Goal: Information Seeking & Learning: Learn about a topic

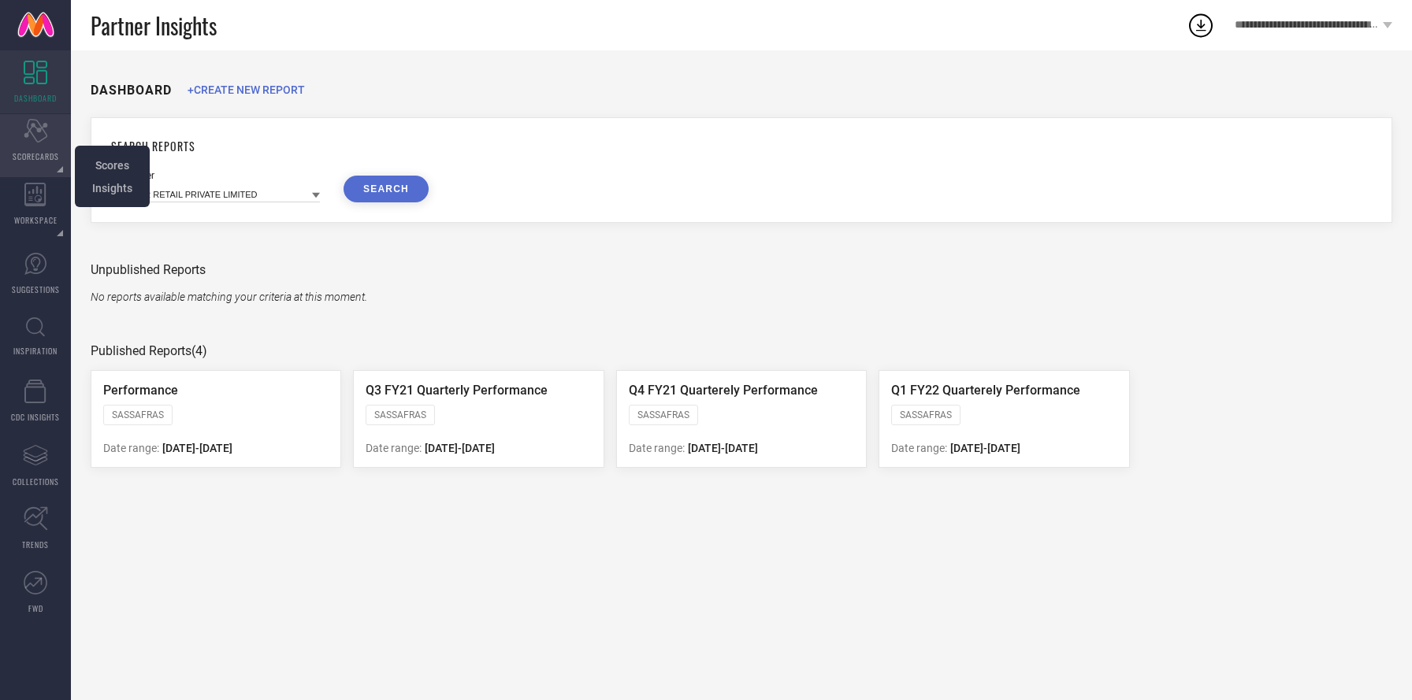
click at [18, 146] on div "Scorecard SCORECARDS" at bounding box center [35, 145] width 71 height 63
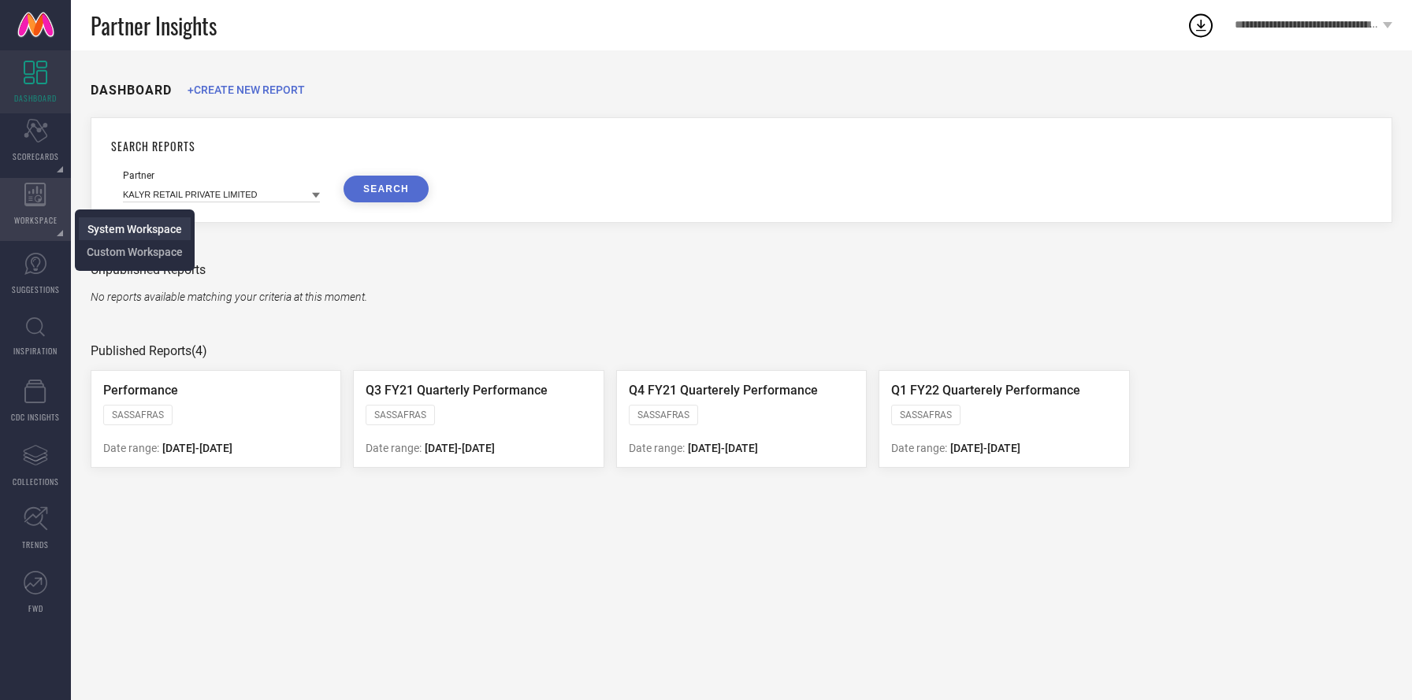
click at [102, 230] on span "System Workspace" at bounding box center [134, 229] width 95 height 13
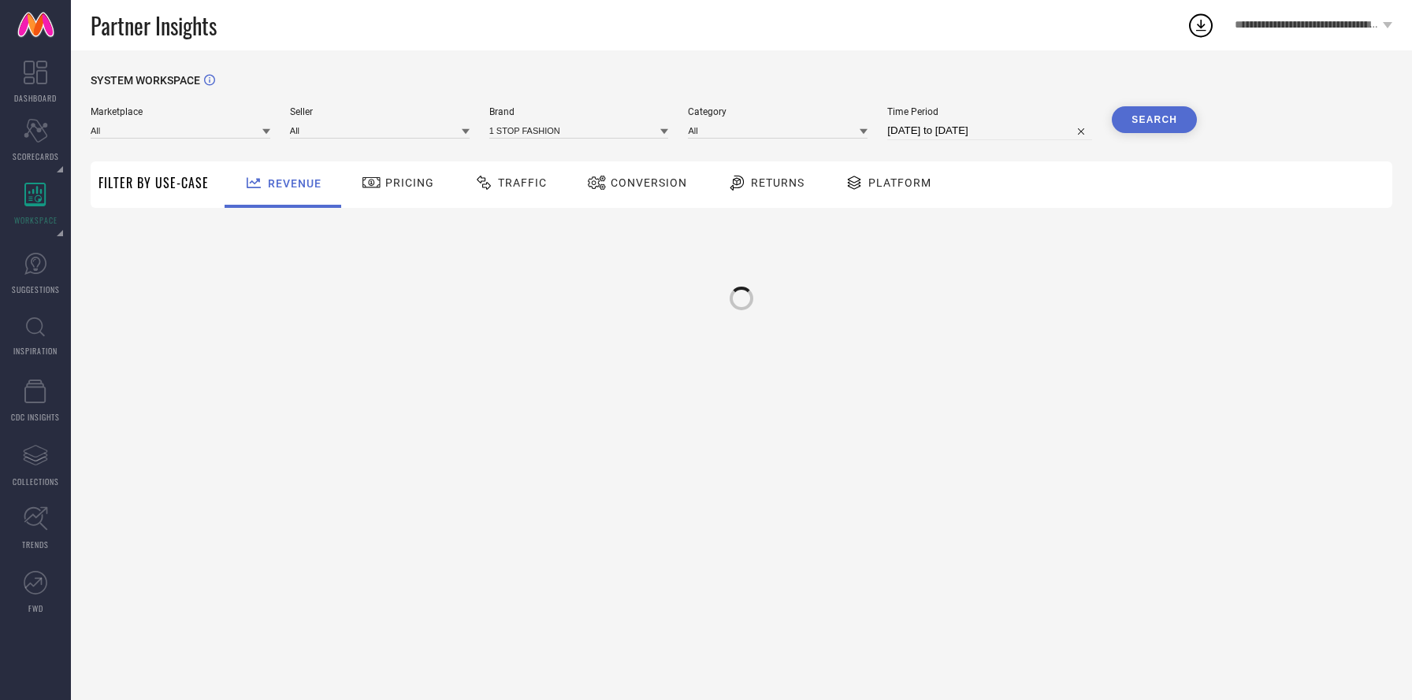
type input "All"
type input "1 STOP FASHION"
type input "All"
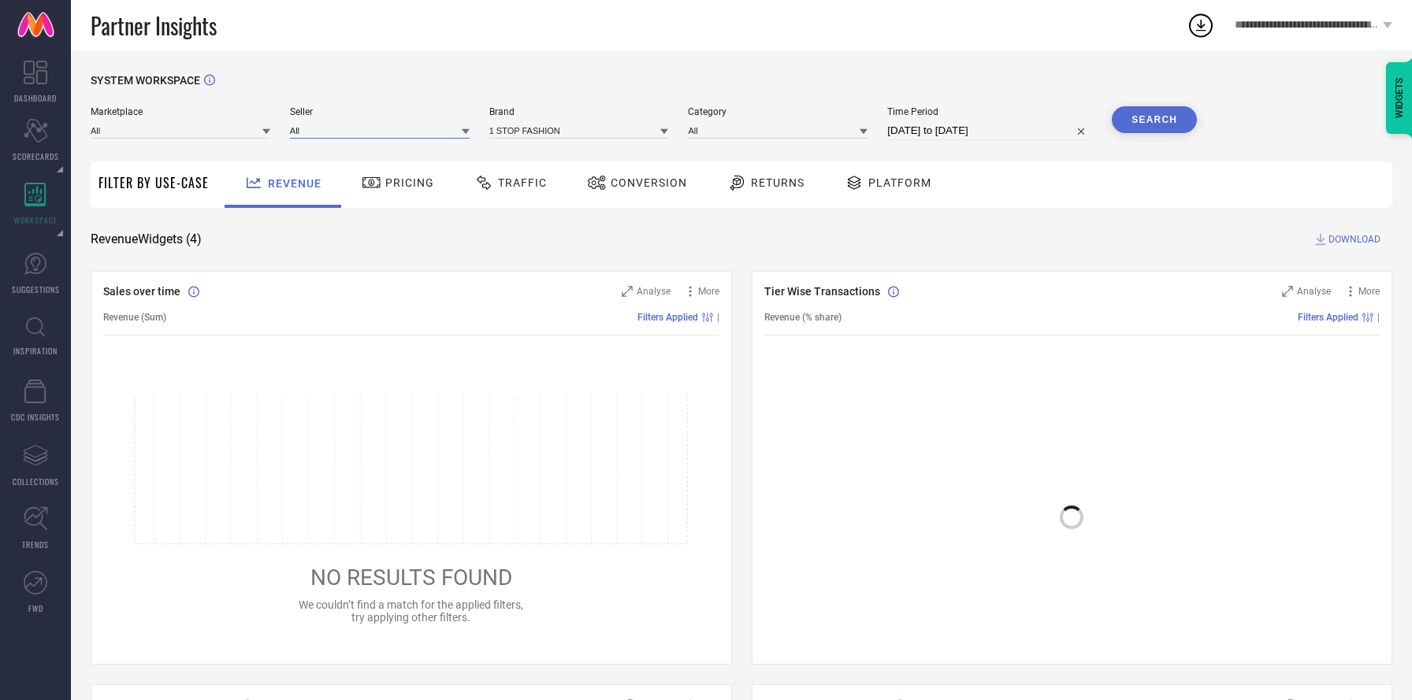
click at [326, 130] on input at bounding box center [380, 130] width 180 height 17
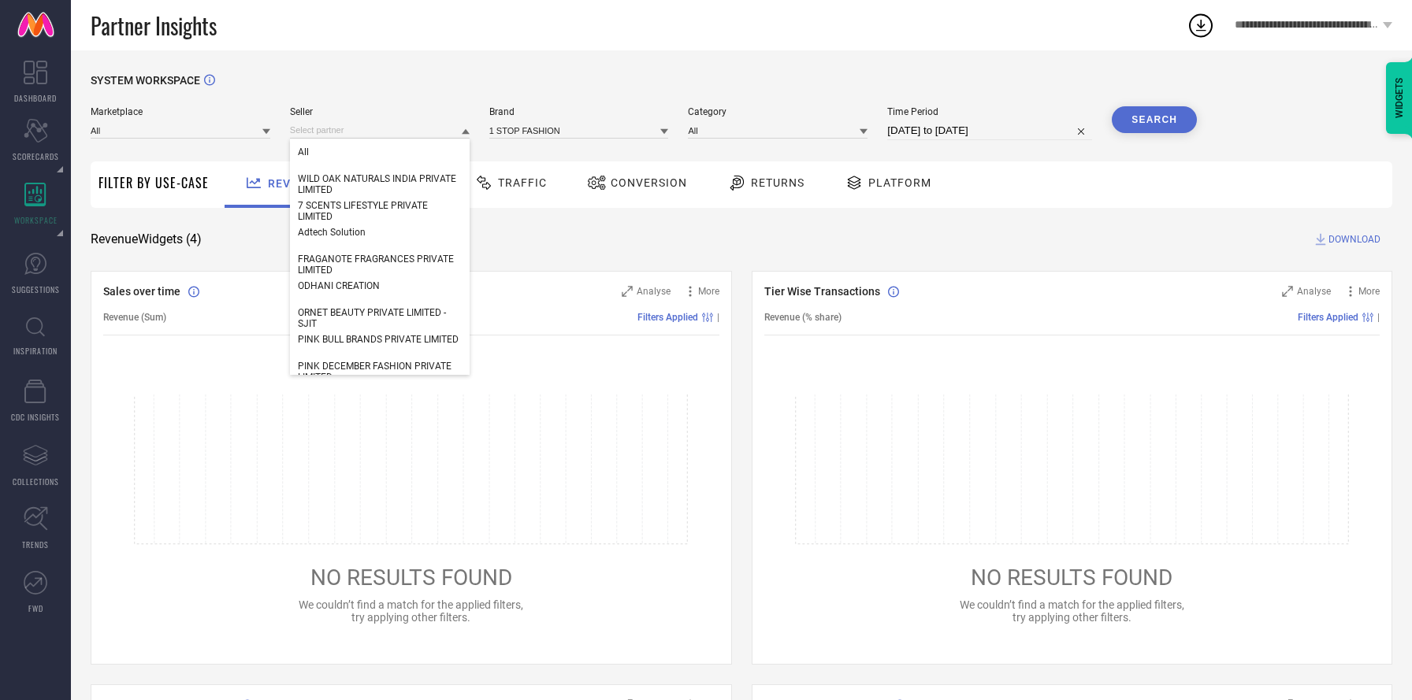
click at [1316, 26] on span "**********" at bounding box center [1307, 25] width 144 height 13
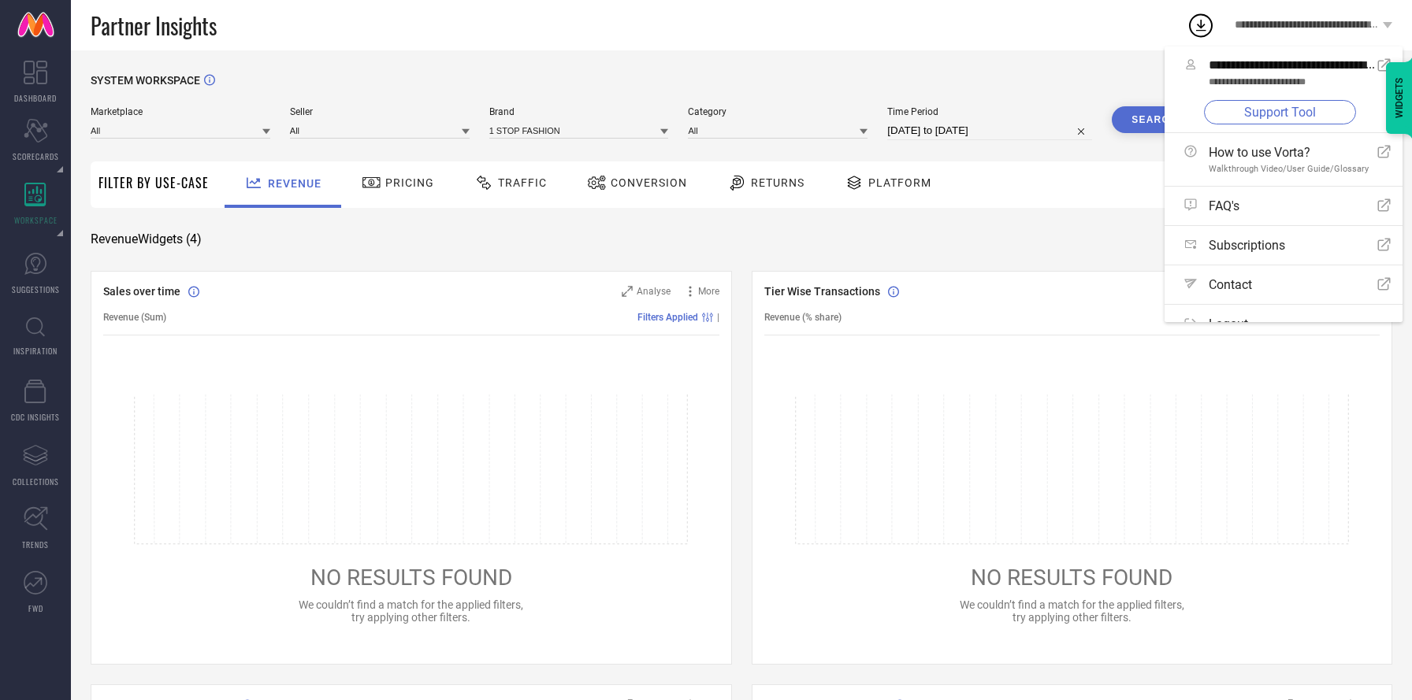
click at [1239, 108] on link "Support Tool" at bounding box center [1280, 112] width 152 height 24
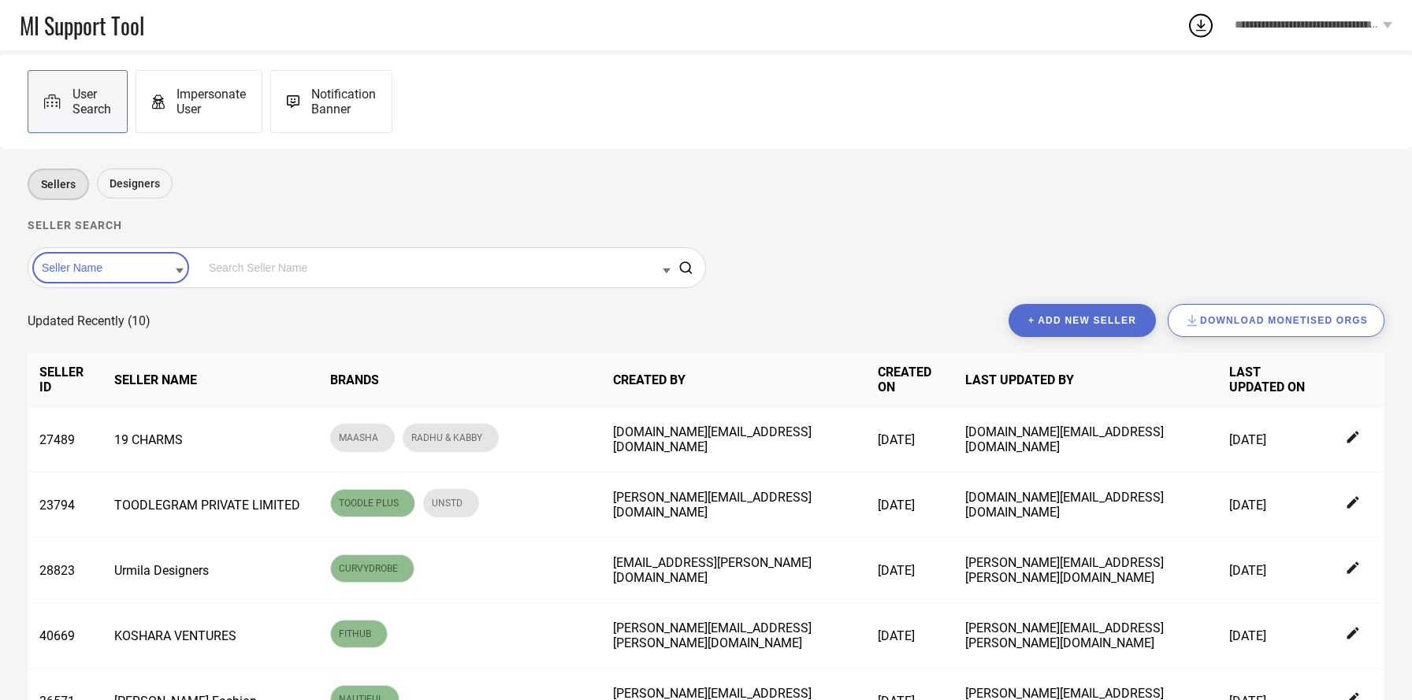
click at [135, 281] on div "Seller Name" at bounding box center [110, 268] width 157 height 32
click at [124, 283] on div "Seller Name" at bounding box center [110, 268] width 157 height 32
click at [99, 278] on div "Seller Name Seller Id" at bounding box center [111, 268] width 146 height 20
click at [91, 325] on div "Seller Id" at bounding box center [111, 318] width 146 height 27
click at [239, 269] on input at bounding box center [438, 268] width 466 height 20
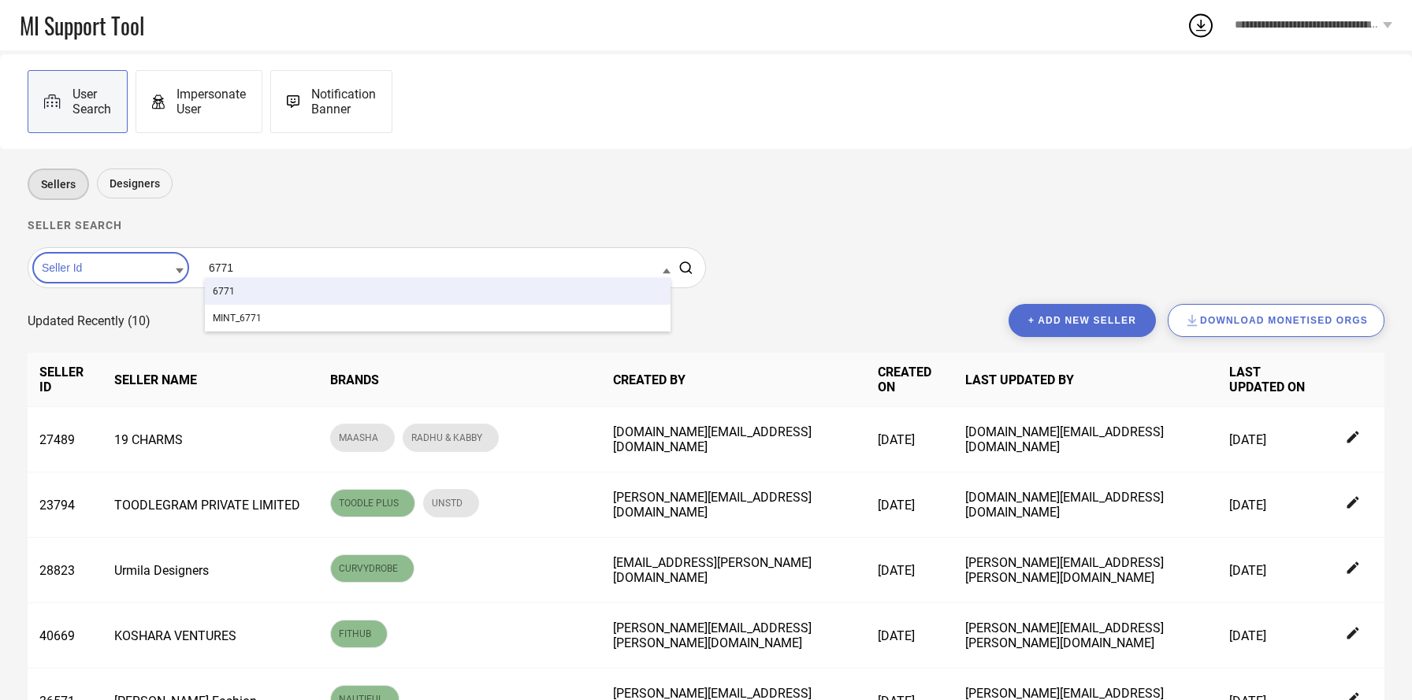
type input "6771"
click at [221, 300] on div "6771" at bounding box center [438, 291] width 466 height 27
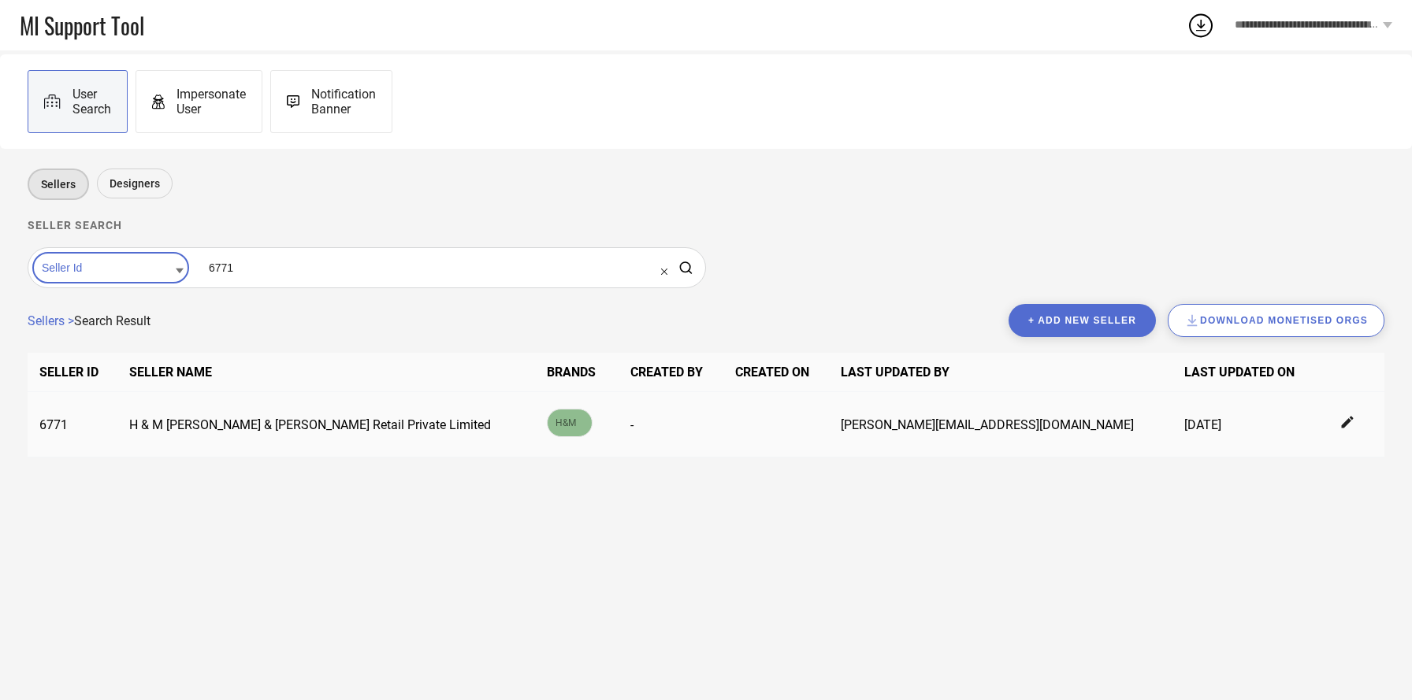
click at [1342, 425] on icon at bounding box center [1348, 423] width 12 height 12
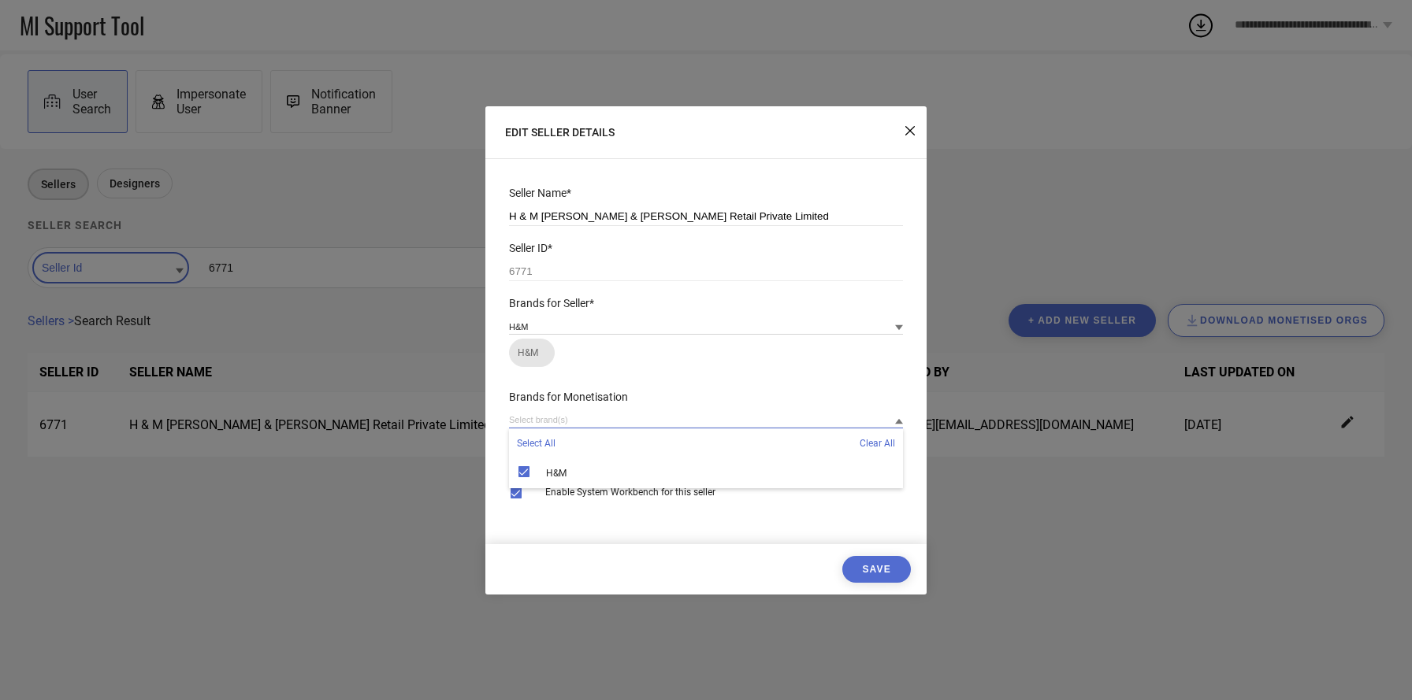
click at [596, 418] on input at bounding box center [706, 420] width 394 height 17
click at [906, 130] on icon at bounding box center [909, 130] width 9 height 9
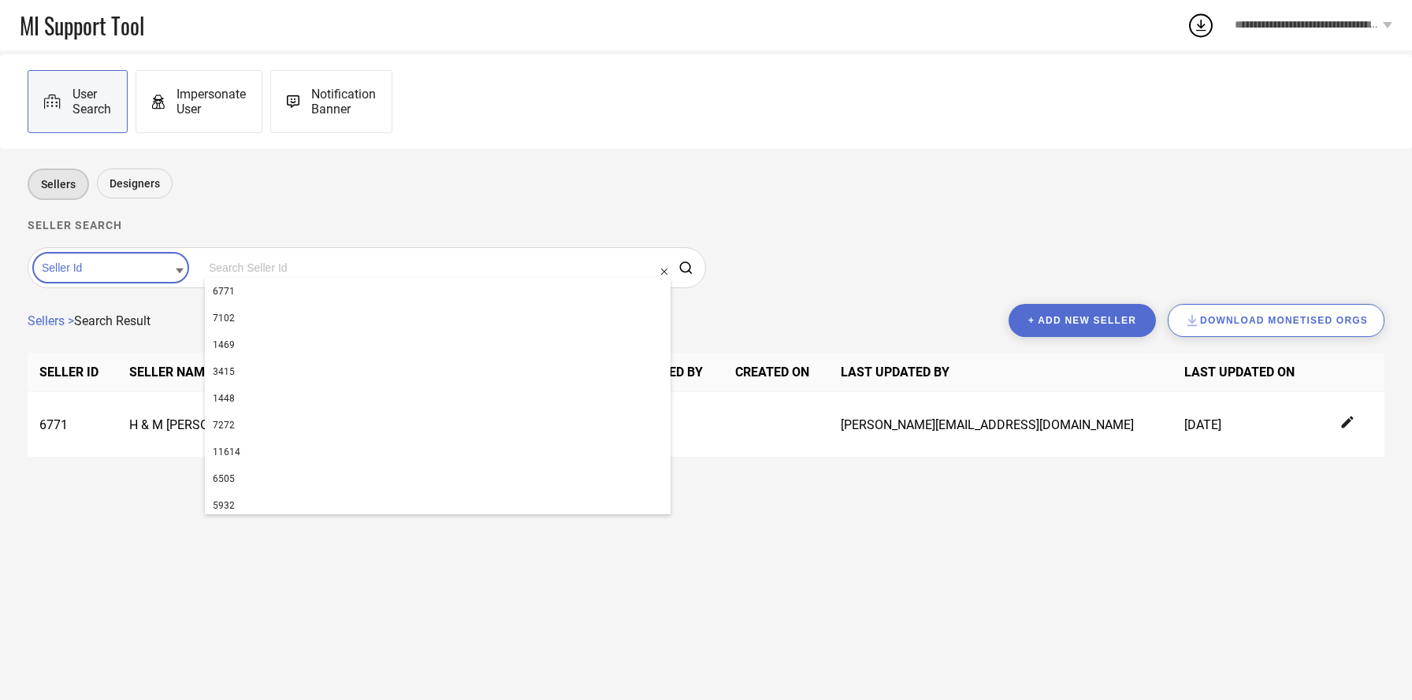
click at [243, 269] on input at bounding box center [438, 268] width 466 height 20
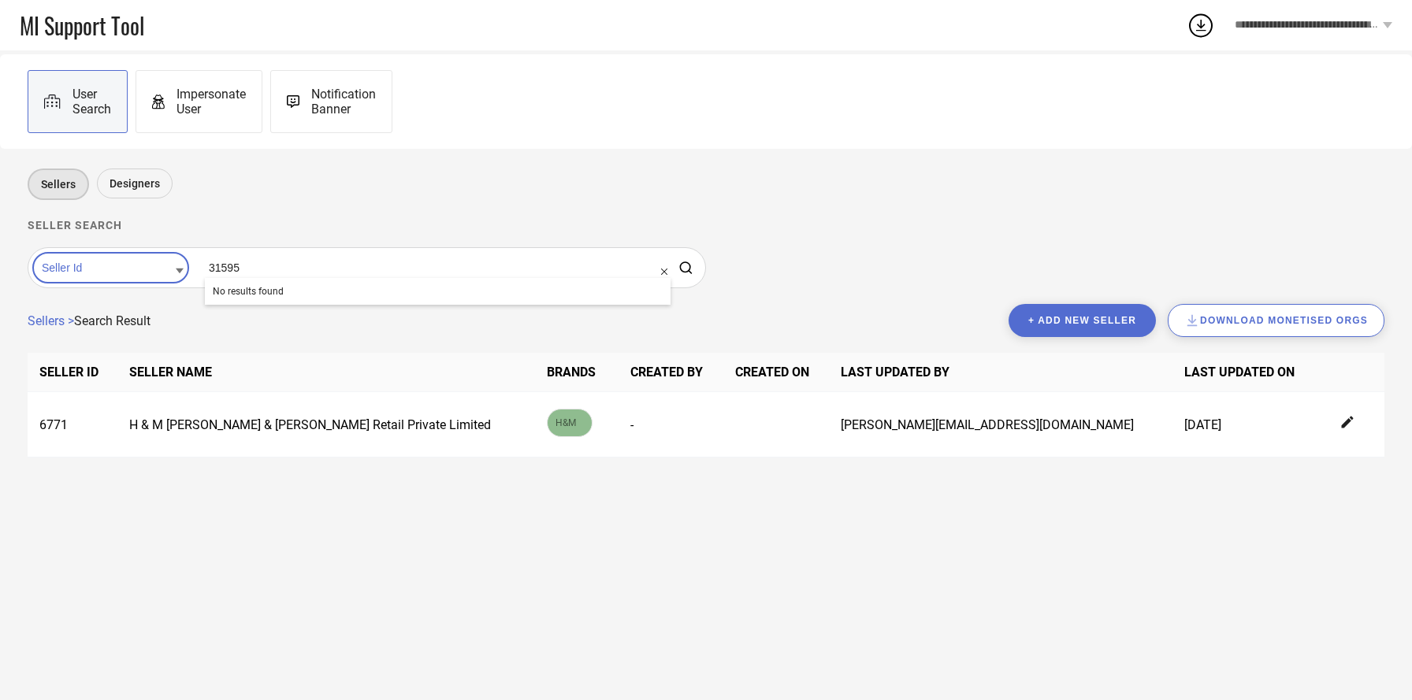
type input "31595"
click at [1083, 319] on button "+ Add new seller" at bounding box center [1081, 320] width 147 height 33
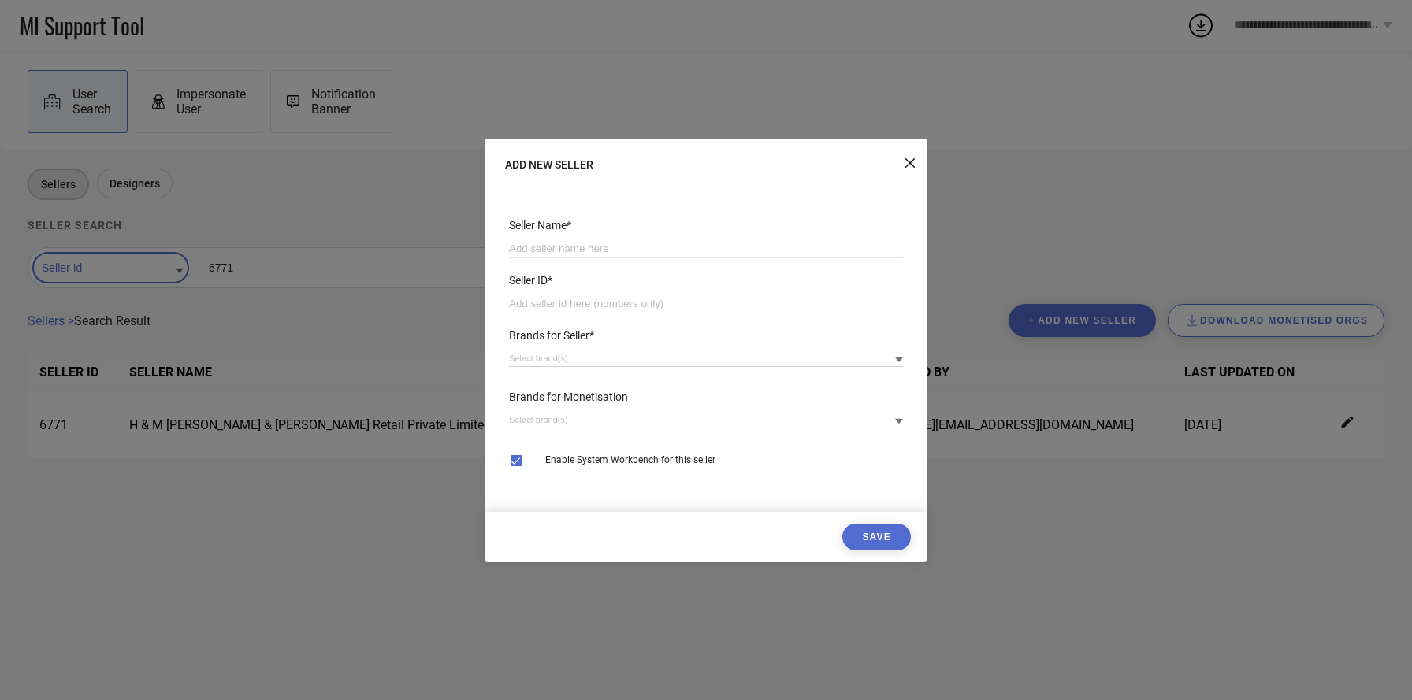
click at [559, 301] on input "number" at bounding box center [706, 304] width 394 height 19
click at [544, 245] on input at bounding box center [706, 249] width 394 height 19
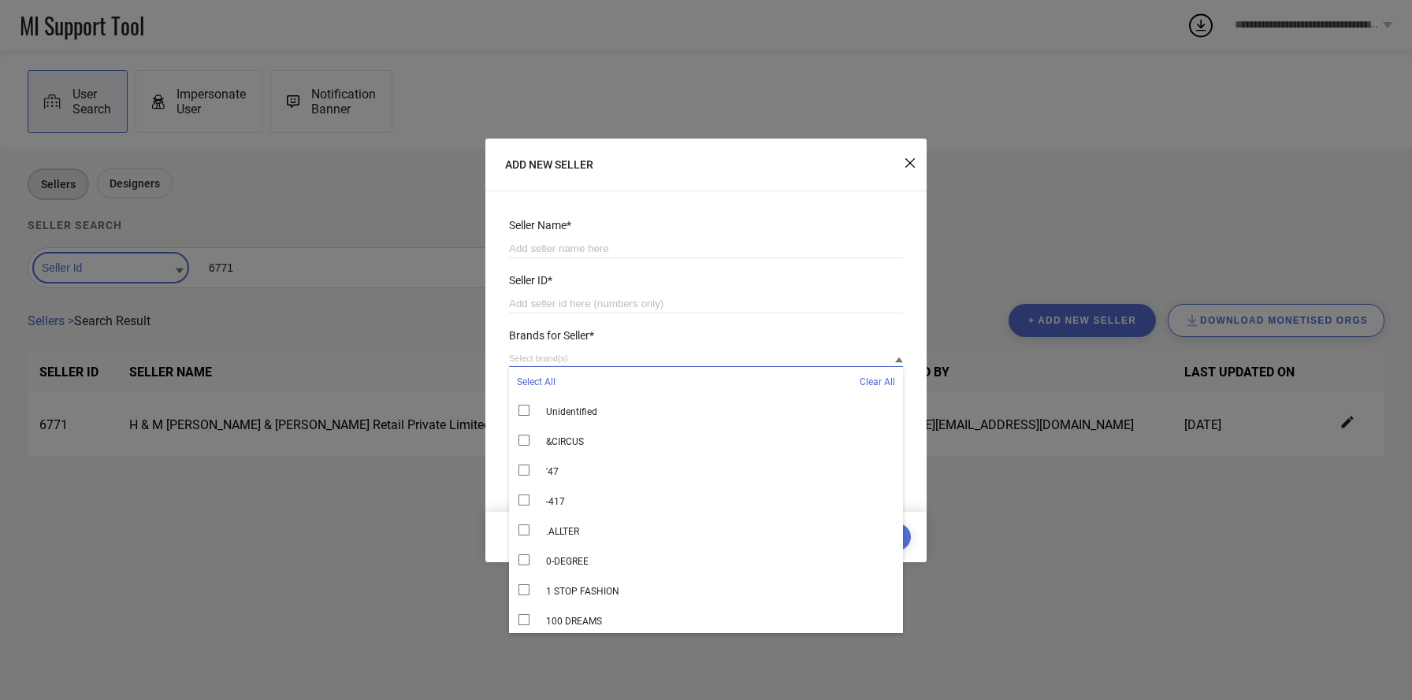
click at [544, 358] on input at bounding box center [706, 359] width 394 height 17
click at [532, 295] on input "number" at bounding box center [706, 304] width 394 height 19
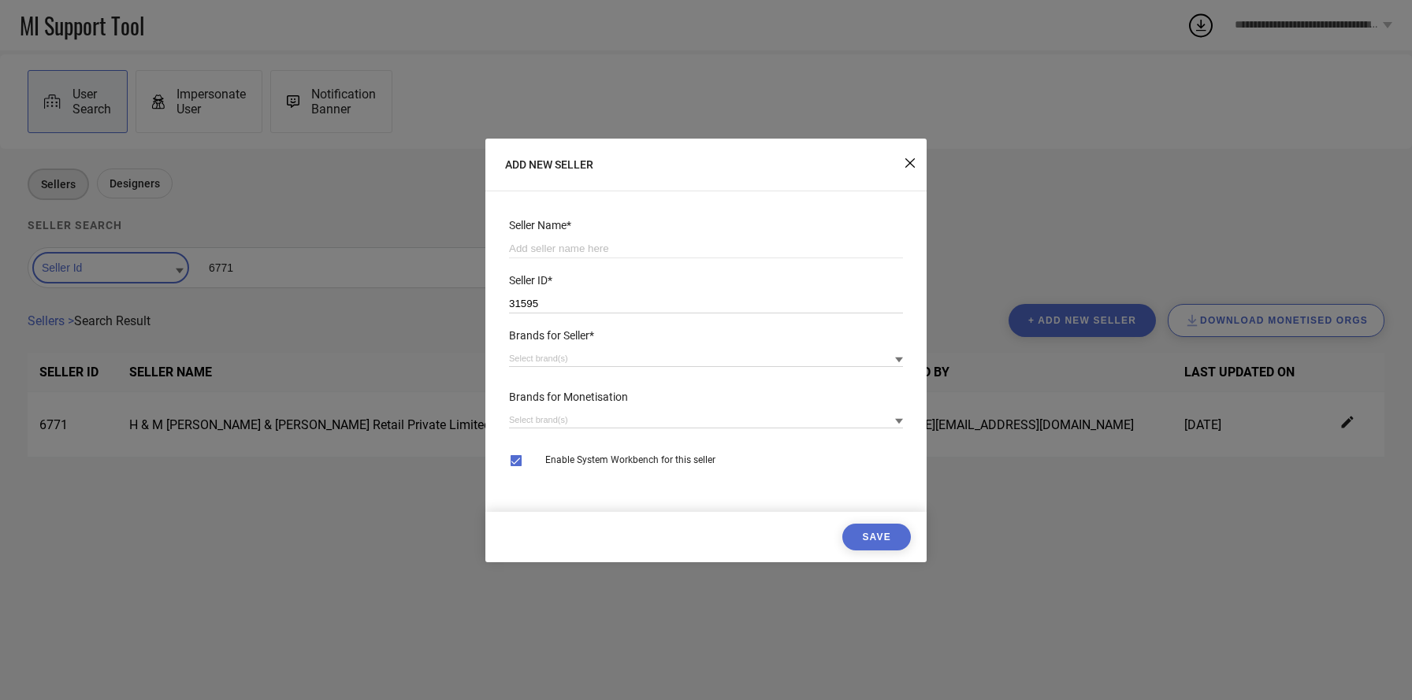
type input "31595"
click at [529, 249] on input at bounding box center [706, 249] width 394 height 19
click at [907, 164] on icon at bounding box center [909, 162] width 9 height 9
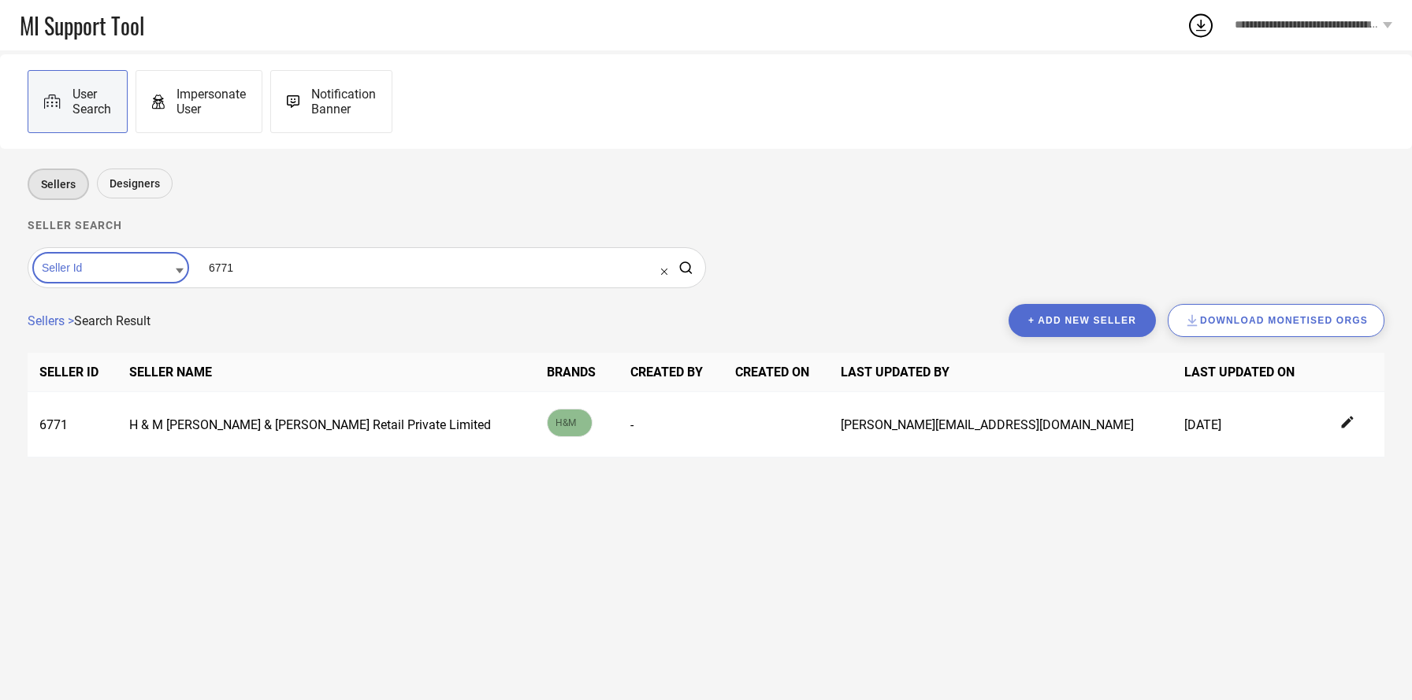
click at [1279, 27] on span "**********" at bounding box center [1307, 25] width 144 height 13
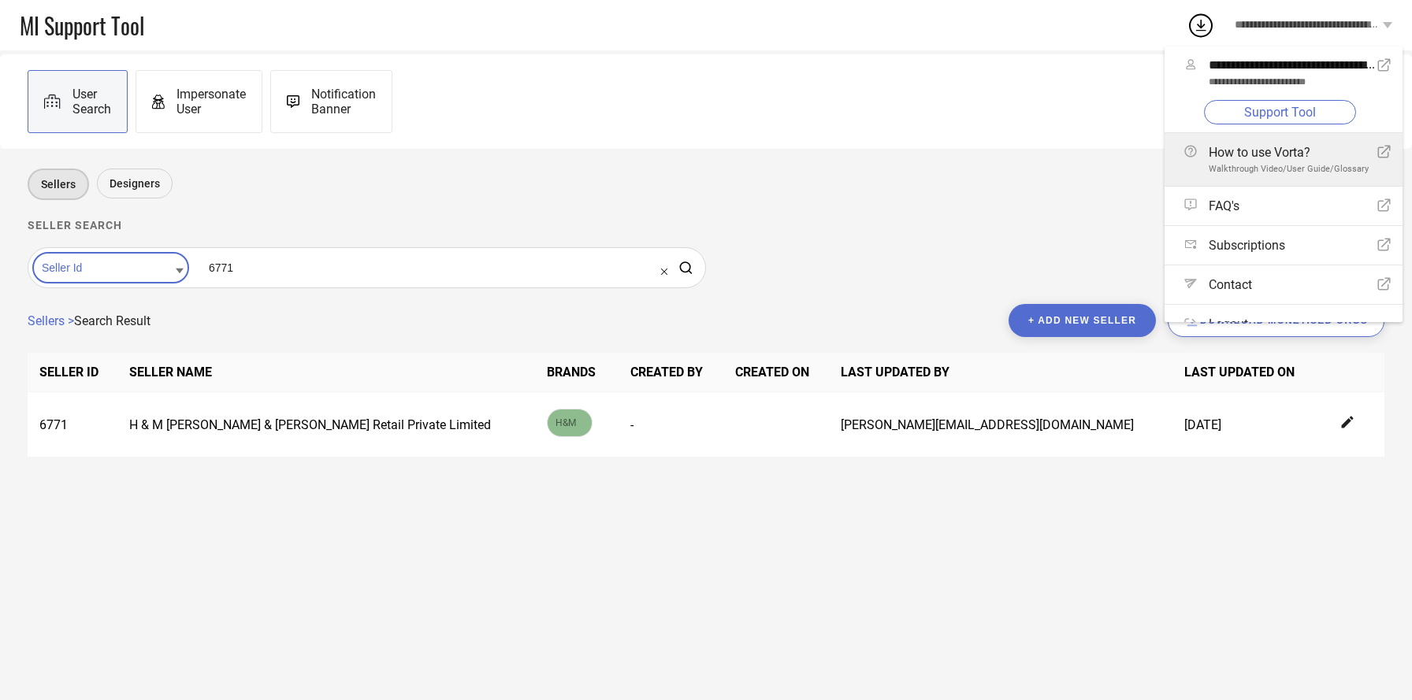
click at [1246, 165] on span "Walkthrough Video/User Guide/Glossary" at bounding box center [1289, 169] width 160 height 10
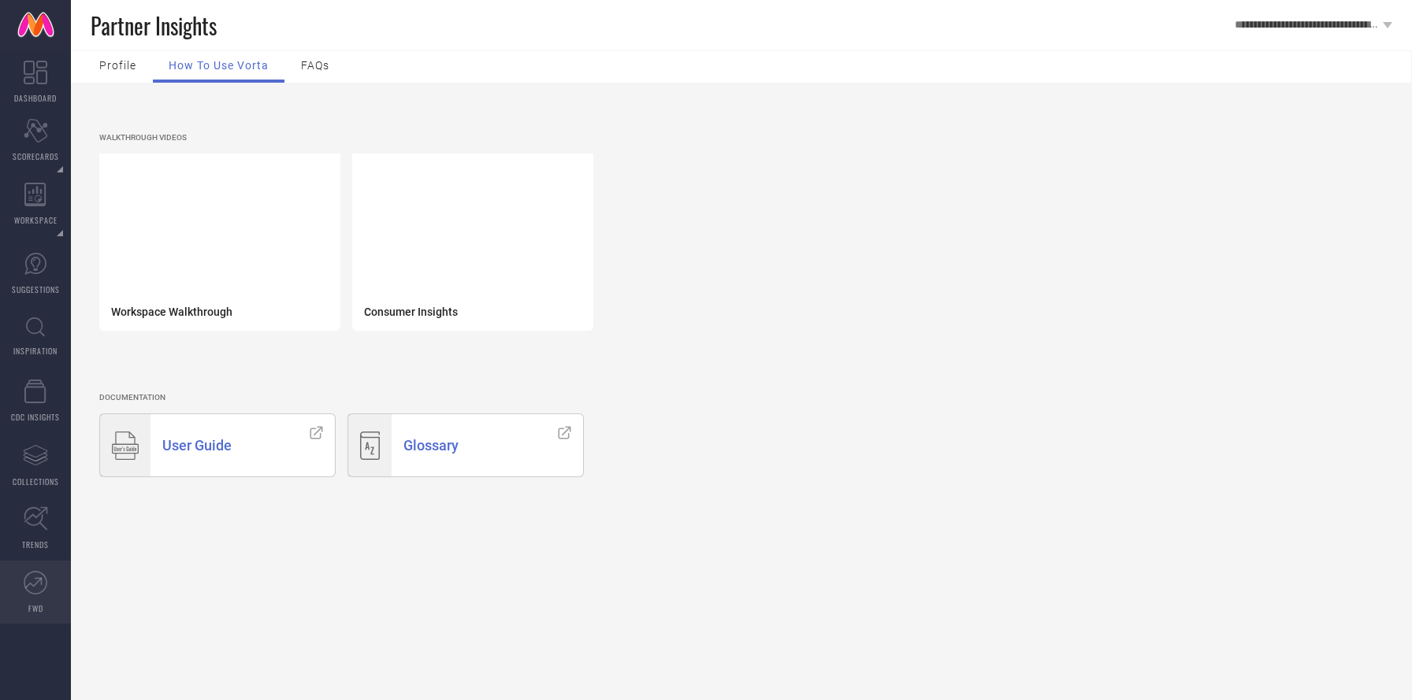
click at [29, 601] on link "FWD" at bounding box center [35, 592] width 71 height 63
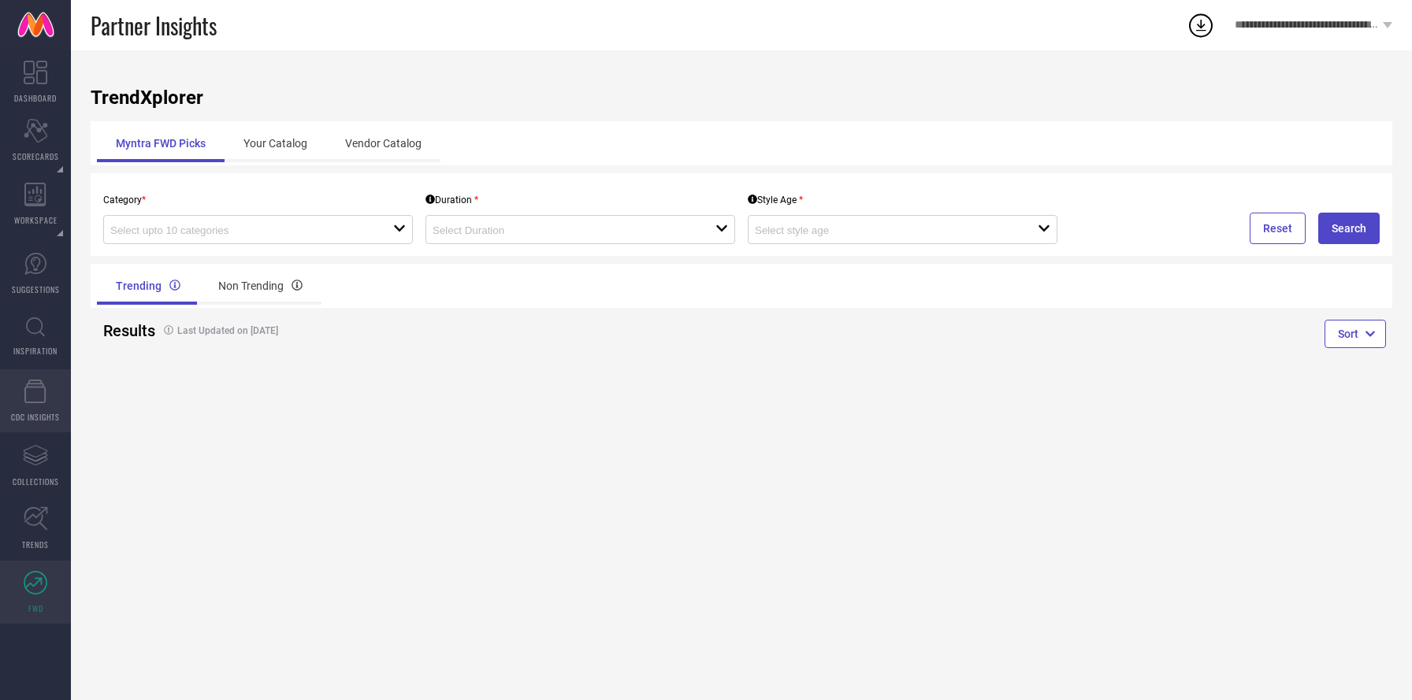
click at [44, 419] on span "CDC INSIGHTS" at bounding box center [35, 417] width 49 height 12
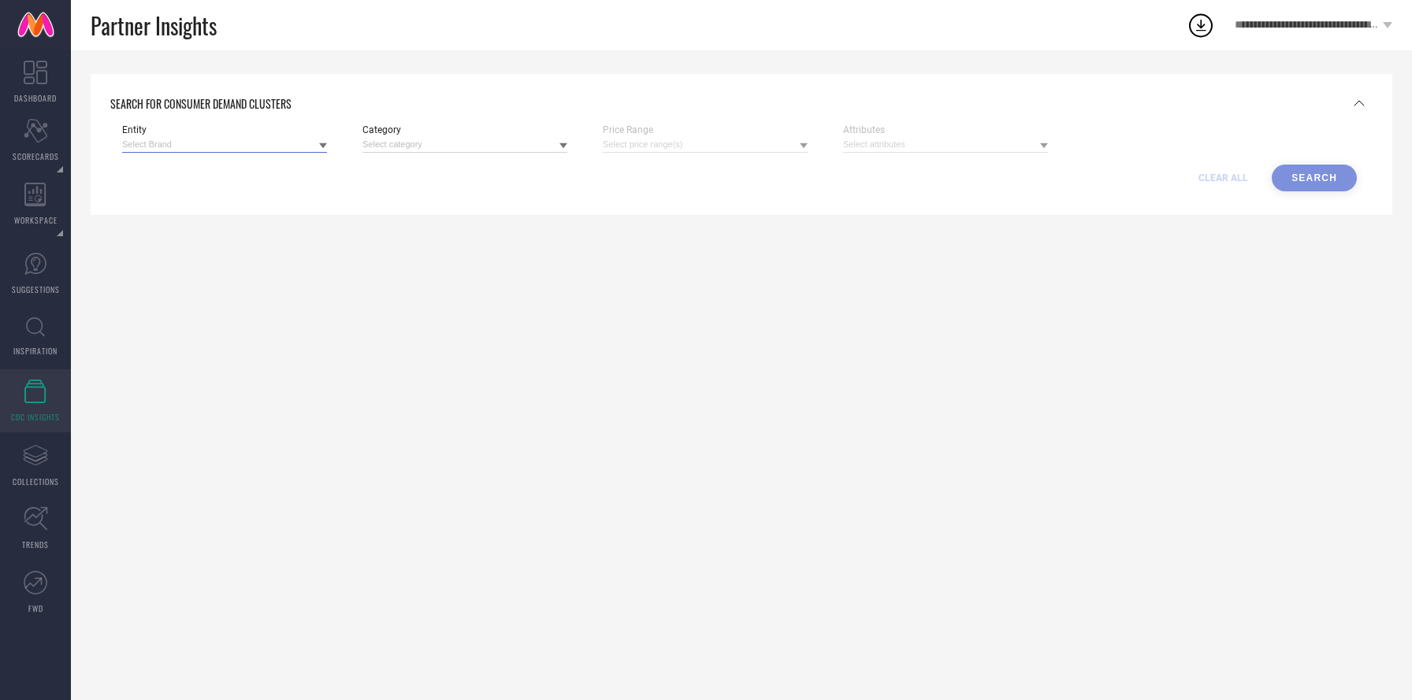
click at [214, 143] on input at bounding box center [224, 144] width 205 height 17
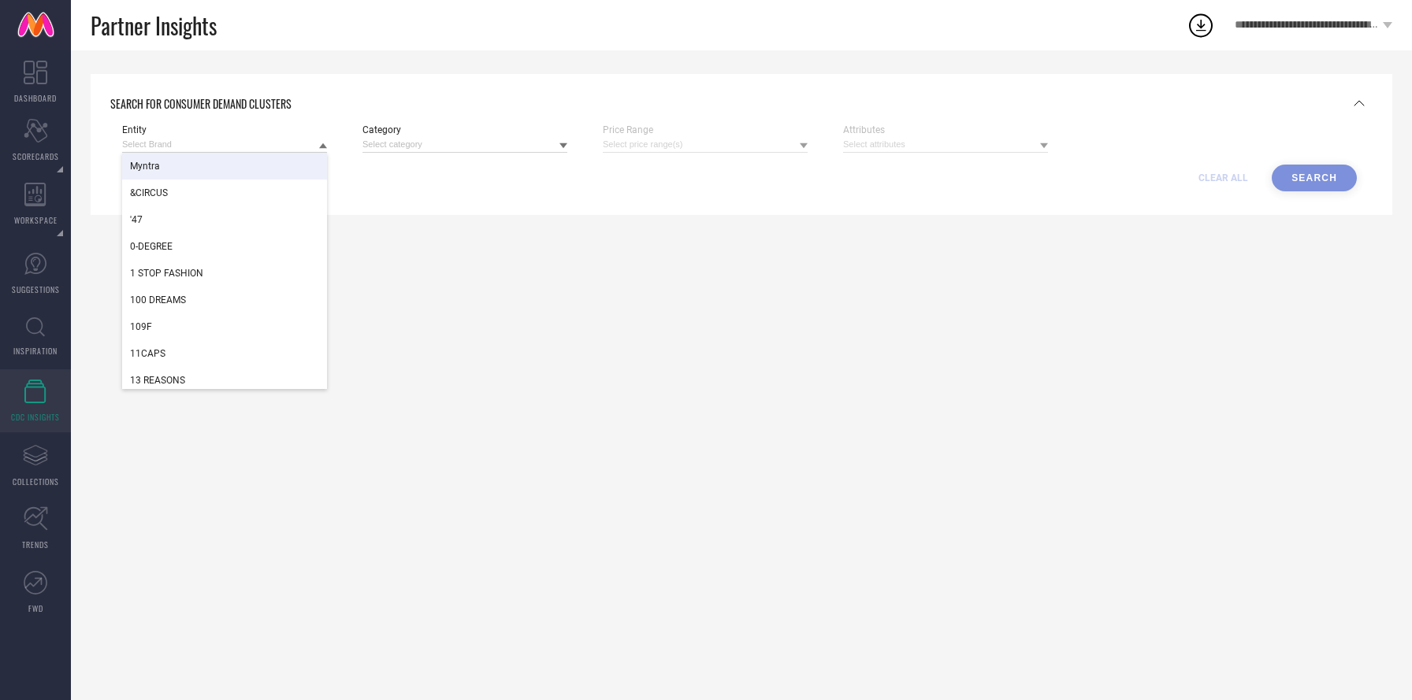
click at [197, 178] on div "Myntra" at bounding box center [224, 166] width 205 height 27
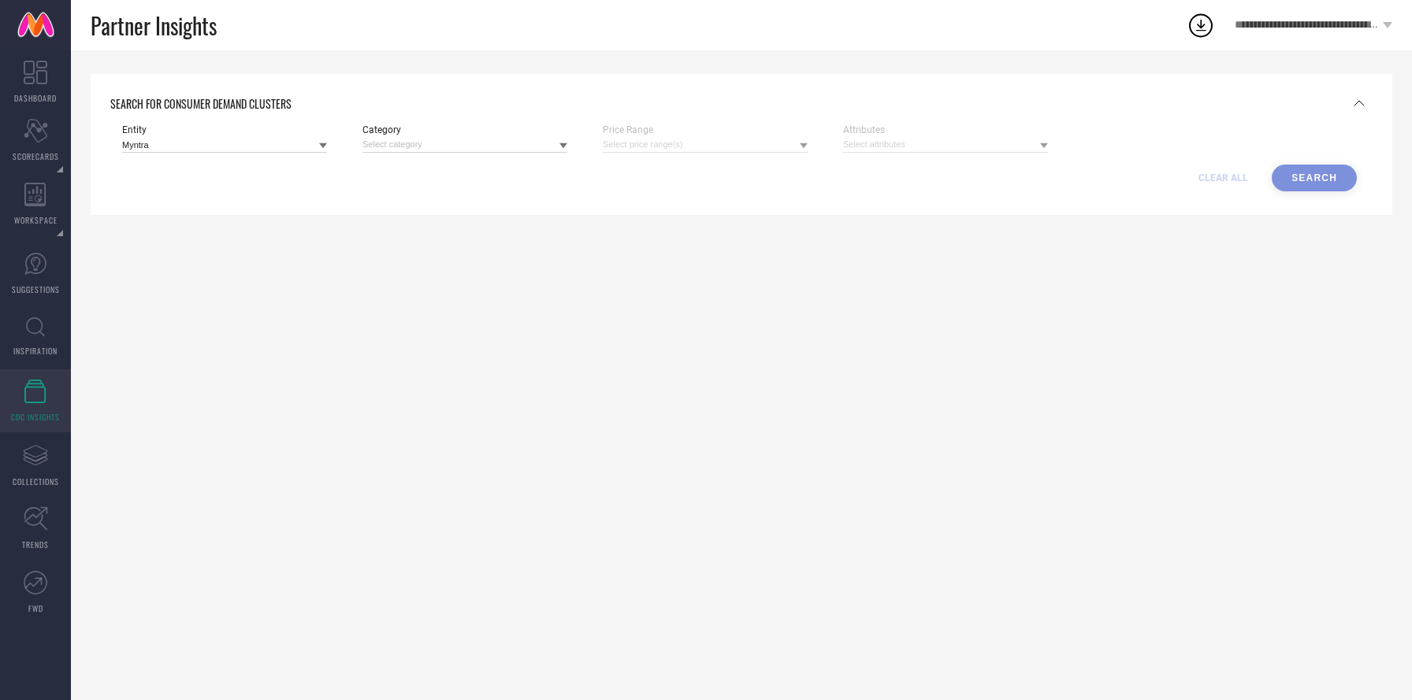
click at [396, 155] on form "Entity Myntra Category Price Range Attributes CLEAR ALL Search" at bounding box center [739, 157] width 1235 height 67
click at [393, 147] on input at bounding box center [464, 144] width 205 height 17
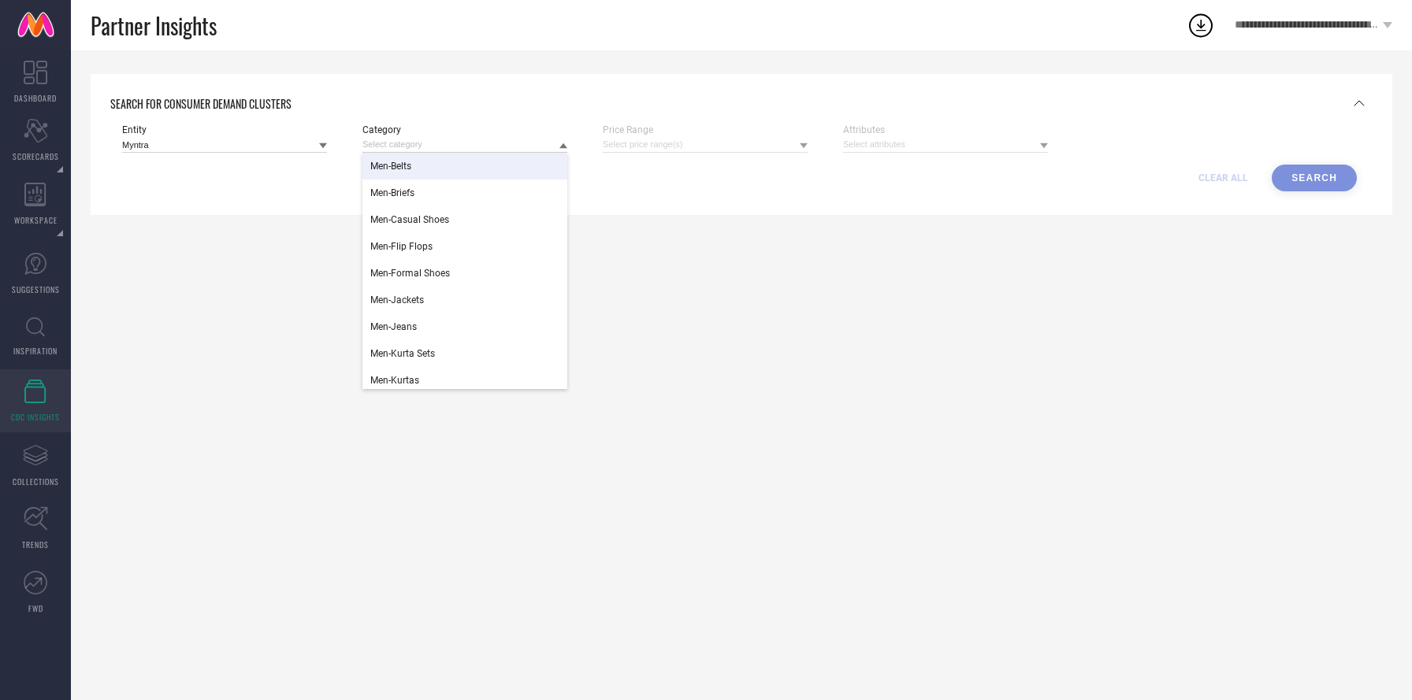
click at [395, 176] on div "Men-Belts" at bounding box center [464, 166] width 205 height 27
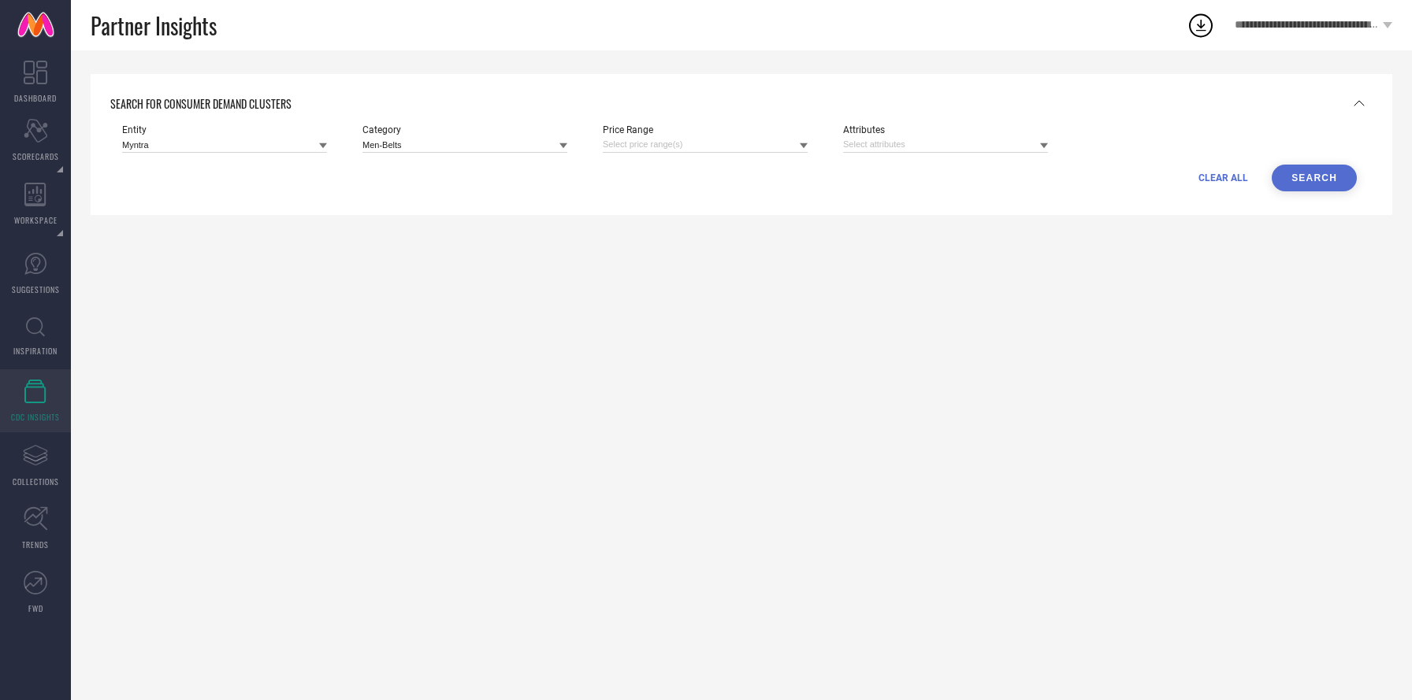
click at [1304, 176] on button "Search" at bounding box center [1314, 178] width 85 height 27
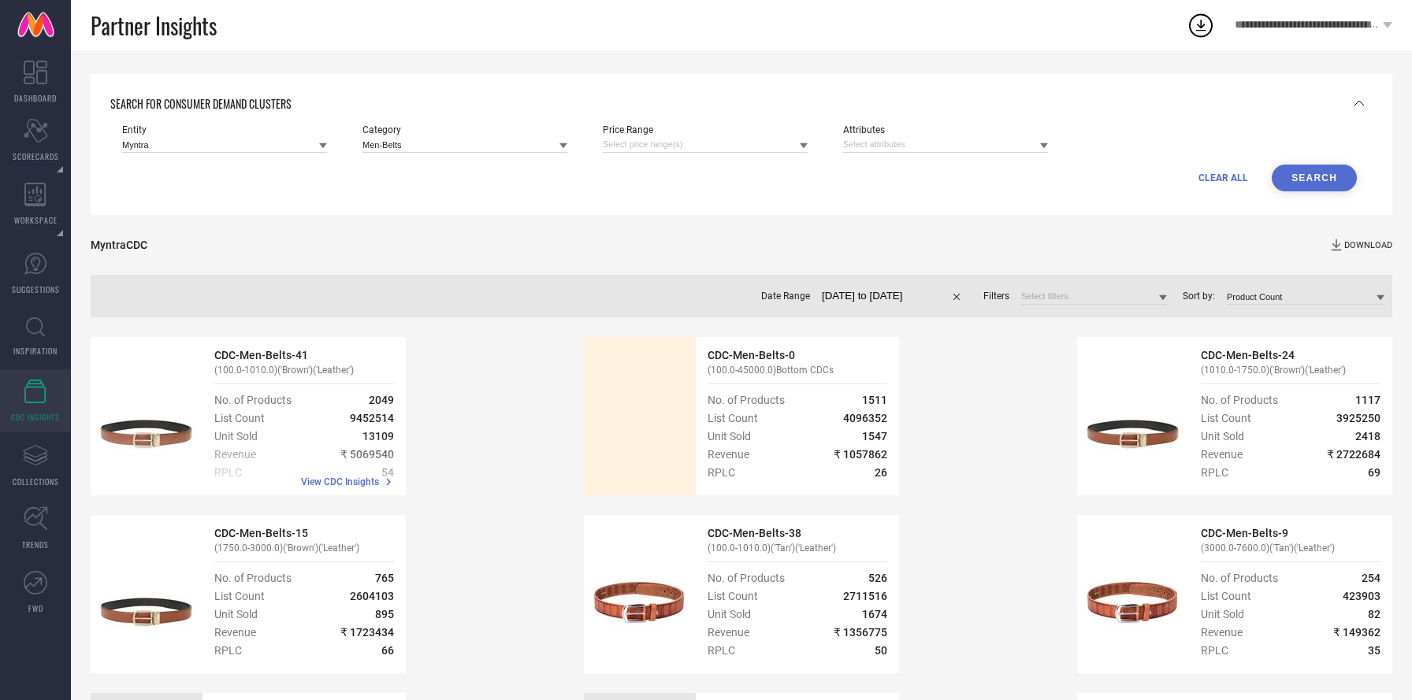
click at [350, 465] on div "View CDC Insights" at bounding box center [248, 464] width 315 height 63
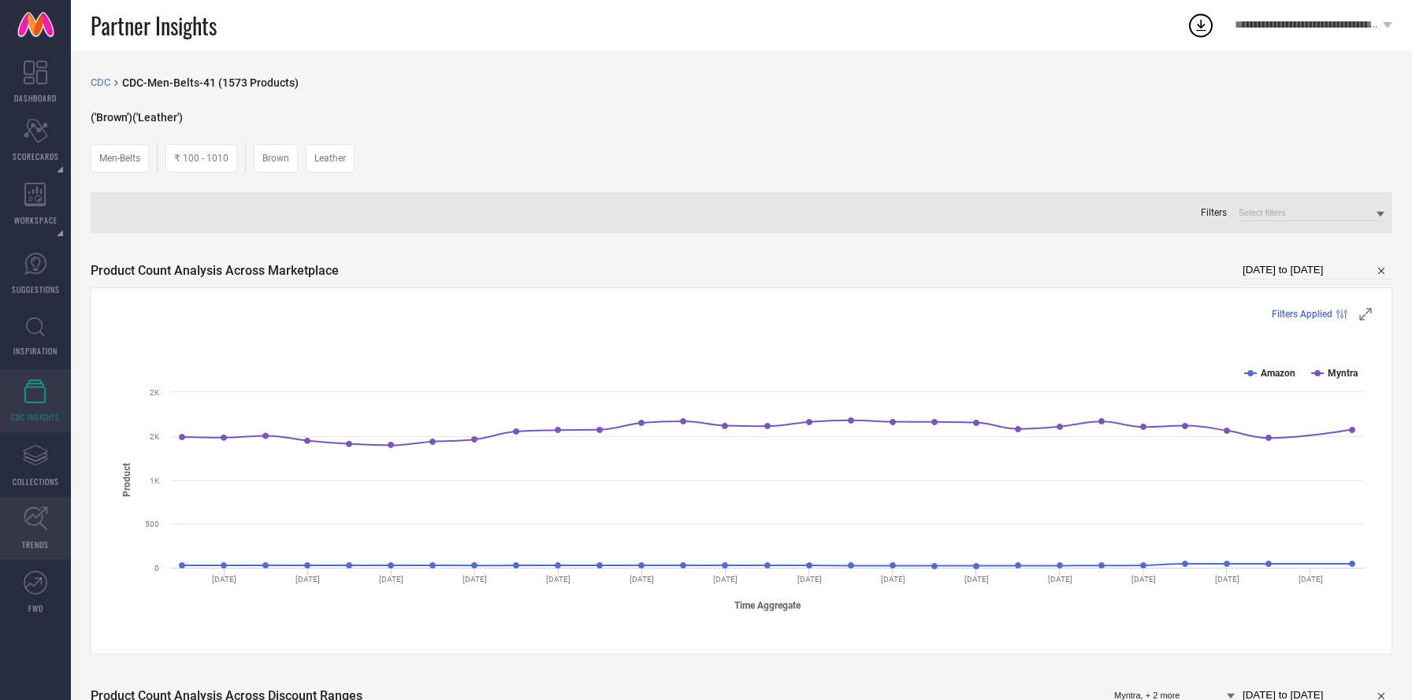
click at [55, 534] on link "TRENDS" at bounding box center [35, 528] width 71 height 63
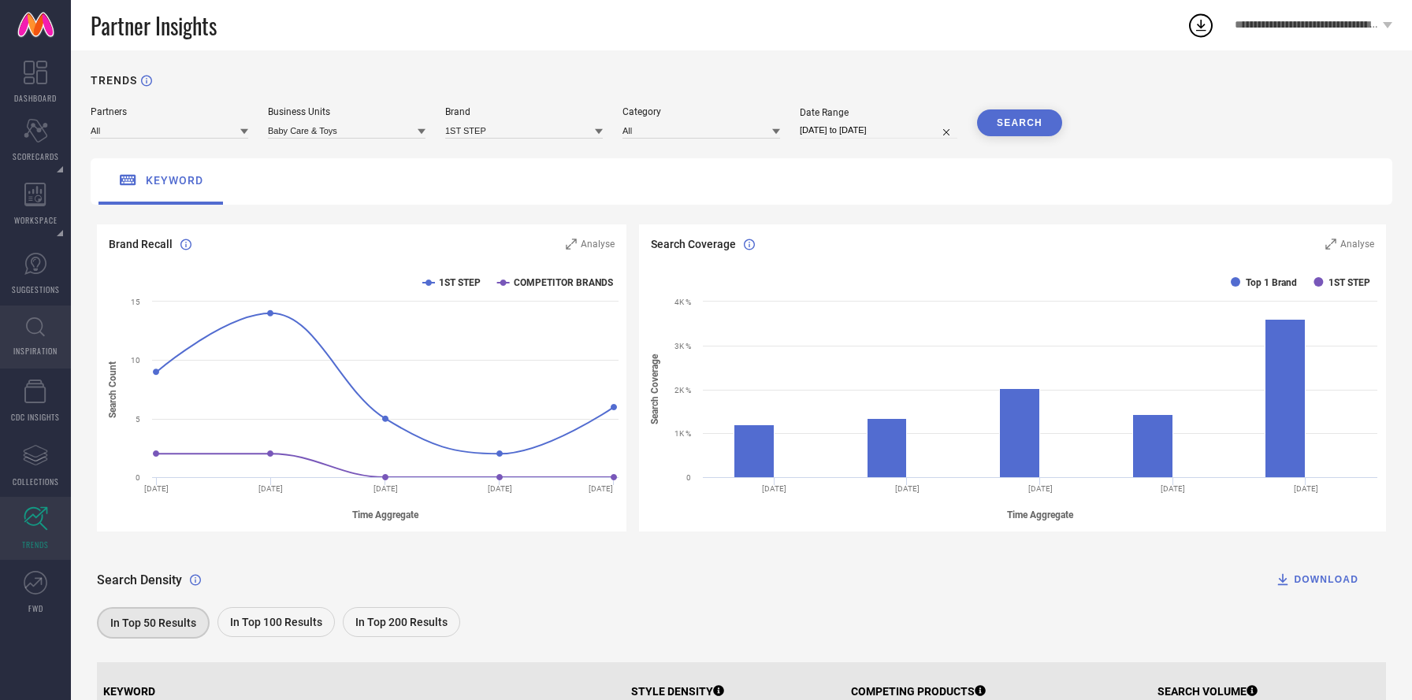
click at [47, 349] on span "INSPIRATION" at bounding box center [35, 351] width 44 height 12
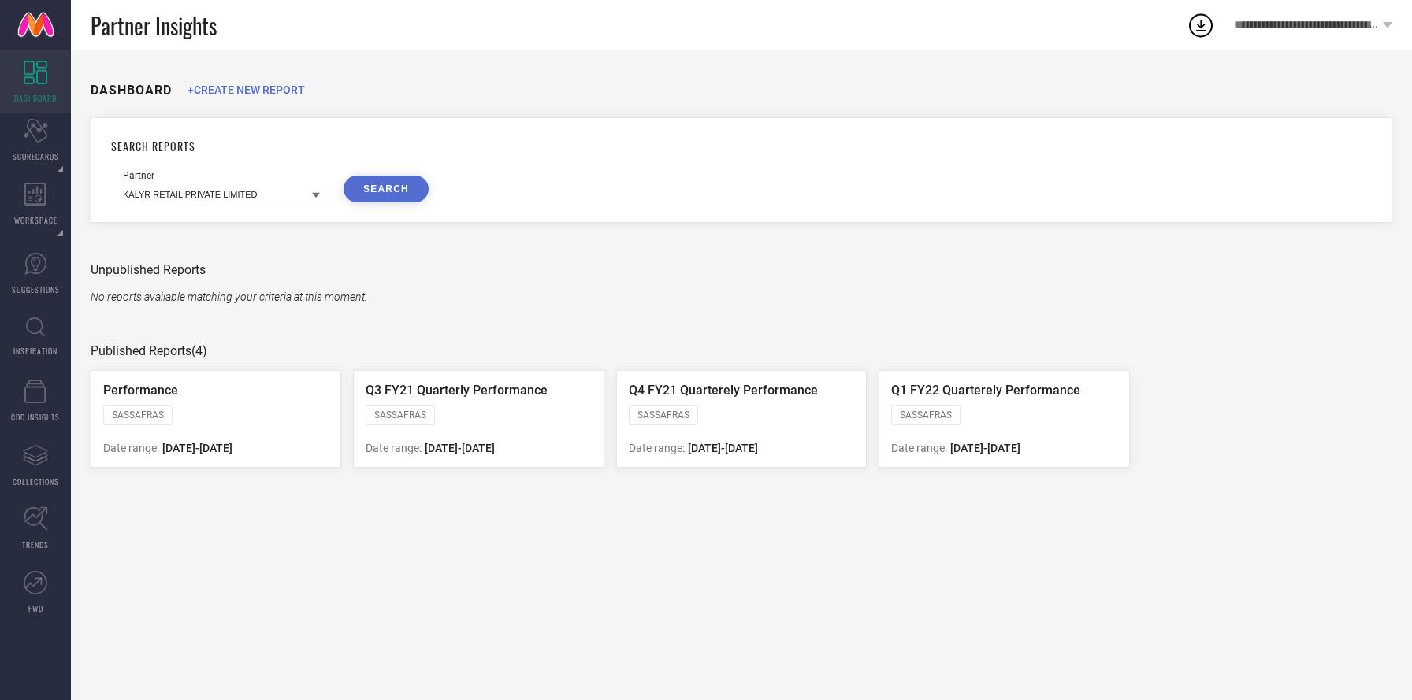
click at [1331, 17] on div "**********" at bounding box center [1313, 25] width 197 height 50
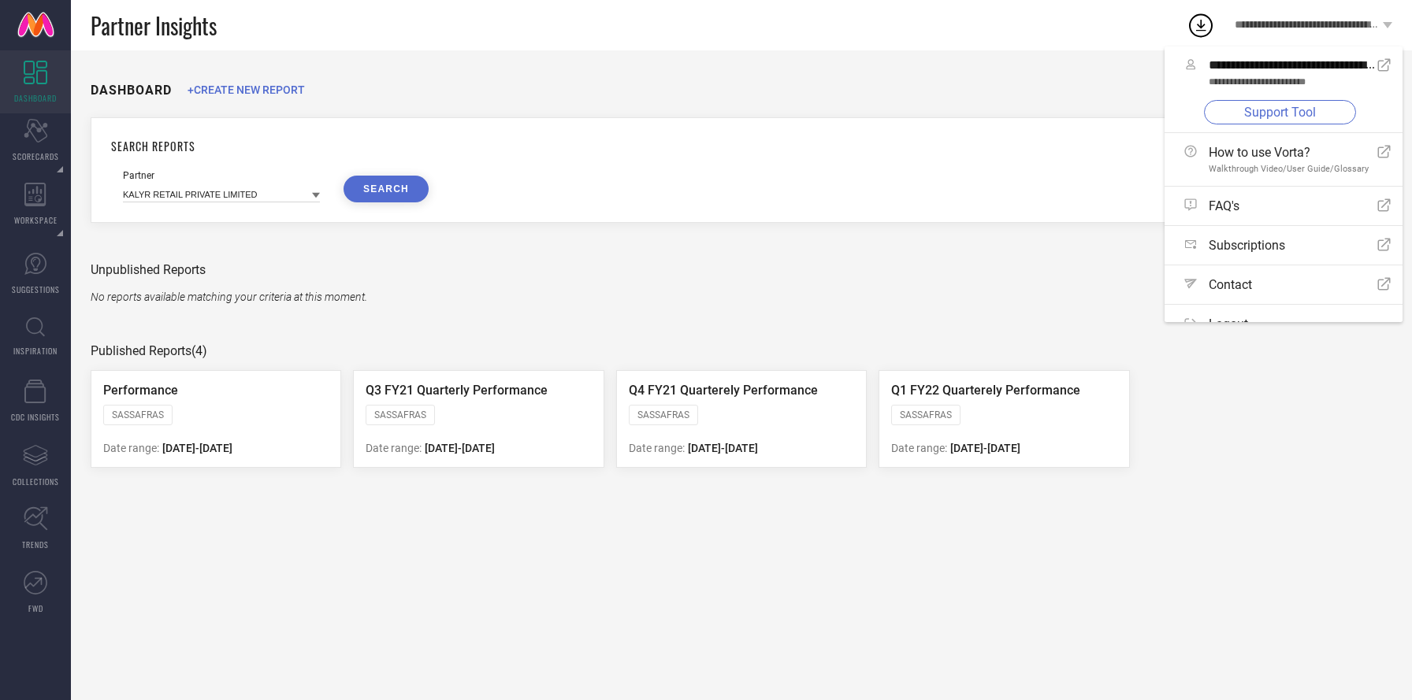
click at [1055, 39] on div "Partner Insights" at bounding box center [639, 25] width 1096 height 50
